Goal: Transaction & Acquisition: Purchase product/service

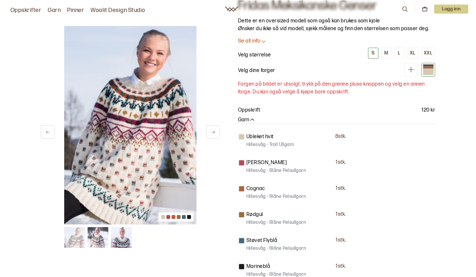
scroll to position [33, 0]
click at [96, 240] on img at bounding box center [98, 237] width 21 height 21
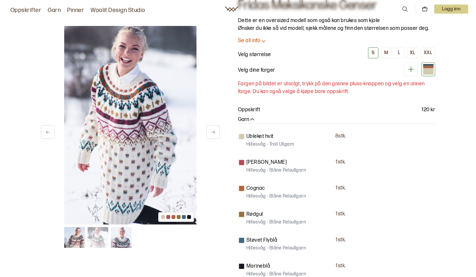
click at [127, 242] on img at bounding box center [121, 237] width 21 height 21
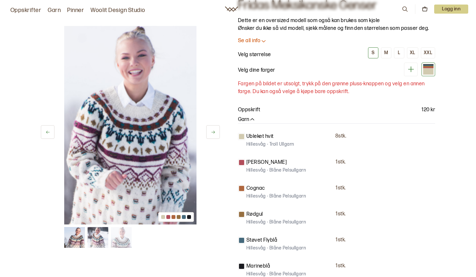
click at [93, 240] on img at bounding box center [98, 237] width 21 height 21
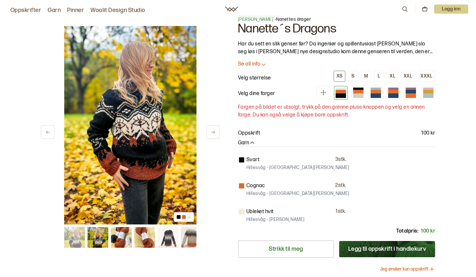
scroll to position [11, 0]
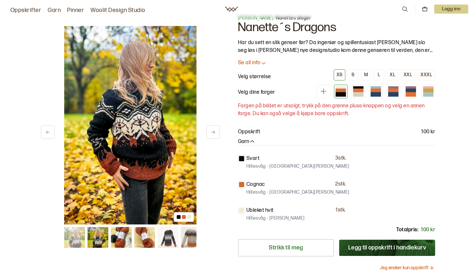
click at [211, 131] on icon at bounding box center [213, 132] width 5 height 5
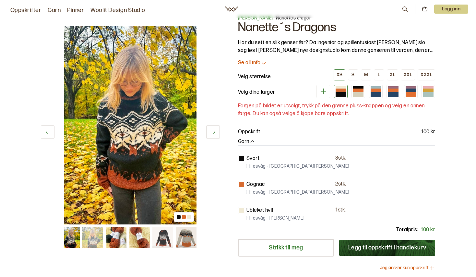
click at [211, 131] on icon at bounding box center [213, 132] width 5 height 5
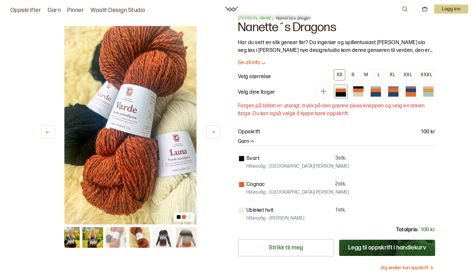
click at [211, 131] on icon at bounding box center [213, 132] width 5 height 5
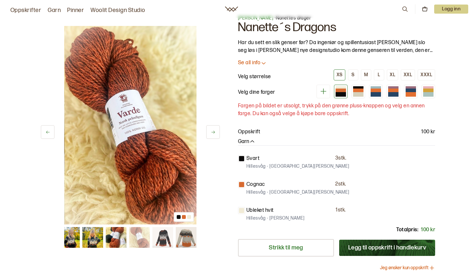
click at [211, 131] on icon at bounding box center [213, 132] width 5 height 5
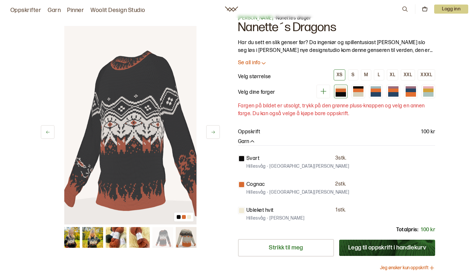
click at [211, 131] on icon at bounding box center [213, 132] width 5 height 5
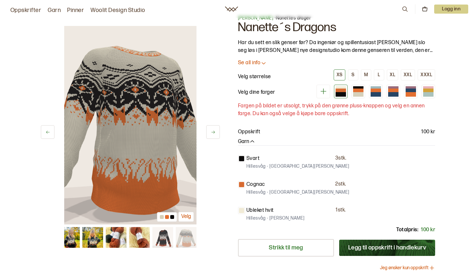
click at [44, 135] on button at bounding box center [48, 132] width 14 height 14
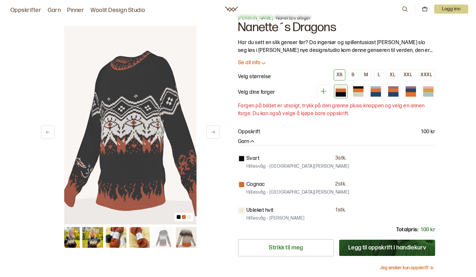
click at [44, 135] on button at bounding box center [48, 132] width 14 height 14
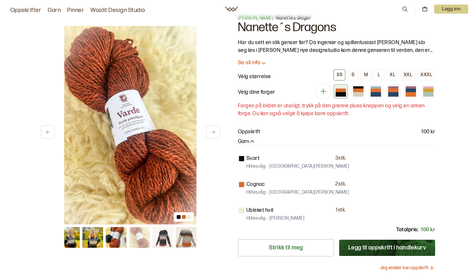
click at [44, 135] on button at bounding box center [48, 132] width 14 height 14
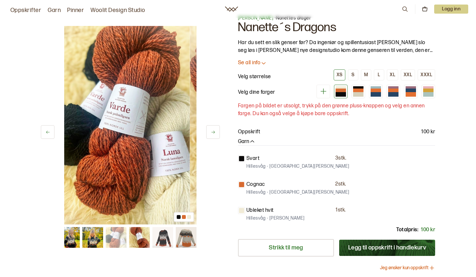
click at [44, 135] on button at bounding box center [48, 132] width 14 height 14
